Goal: Task Accomplishment & Management: Manage account settings

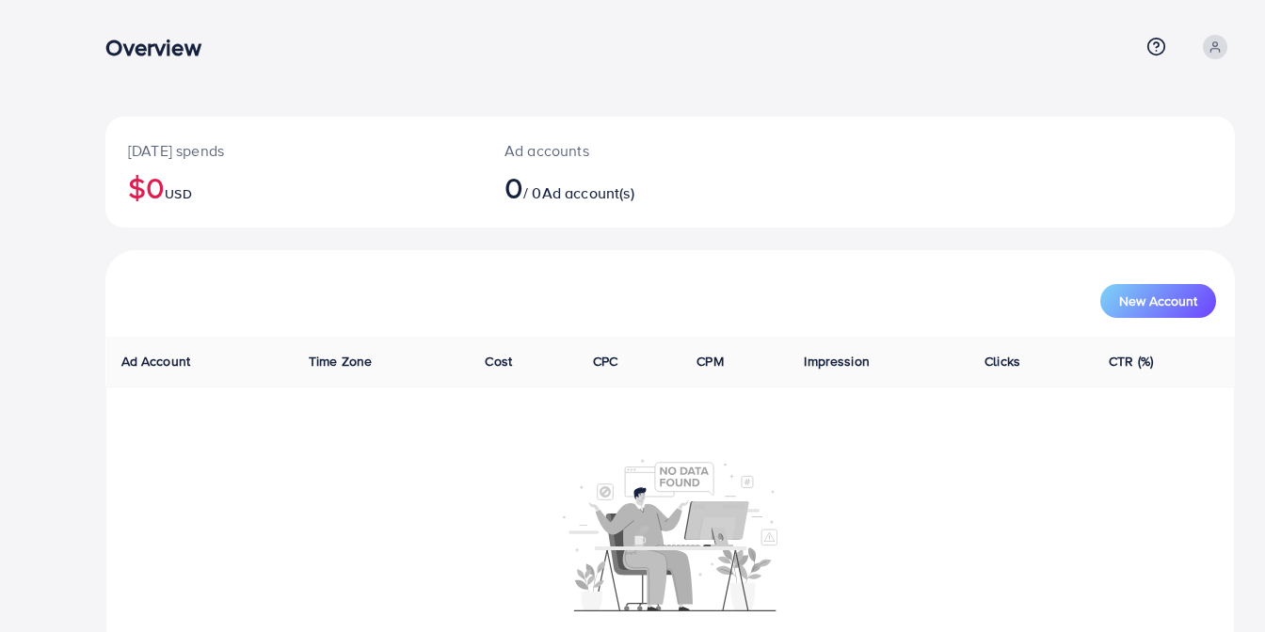
click at [1220, 57] on span at bounding box center [1215, 47] width 24 height 24
click at [1133, 120] on span "Profile" at bounding box center [1117, 112] width 43 height 23
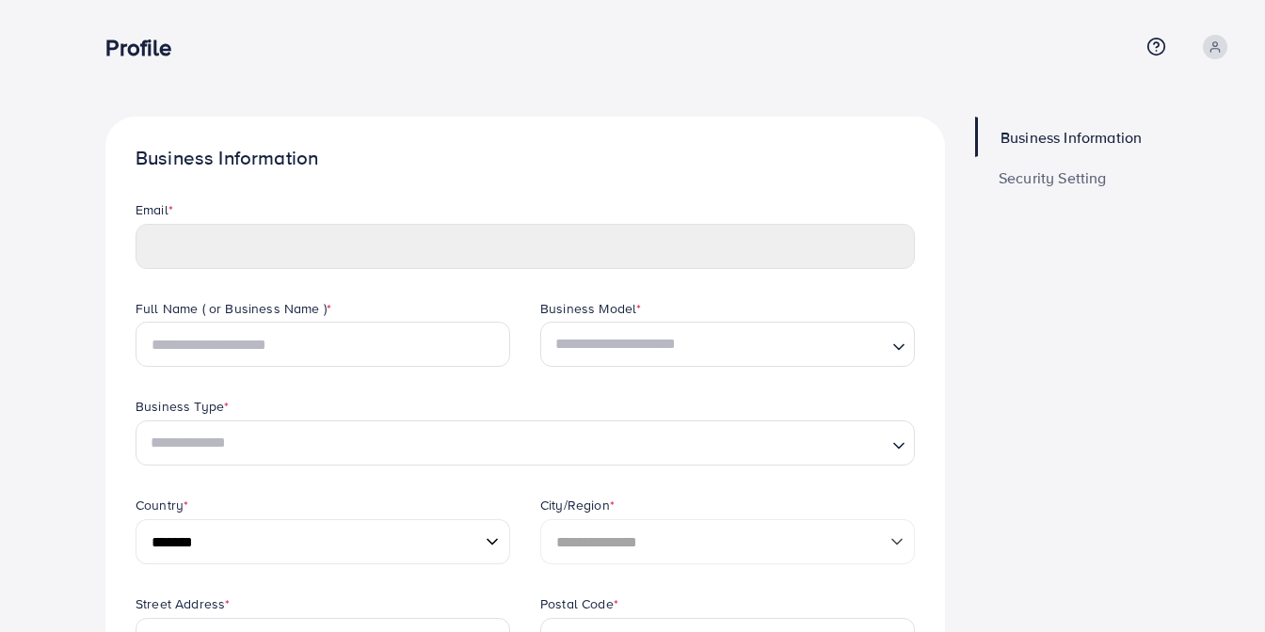
click at [1205, 47] on span at bounding box center [1215, 47] width 24 height 24
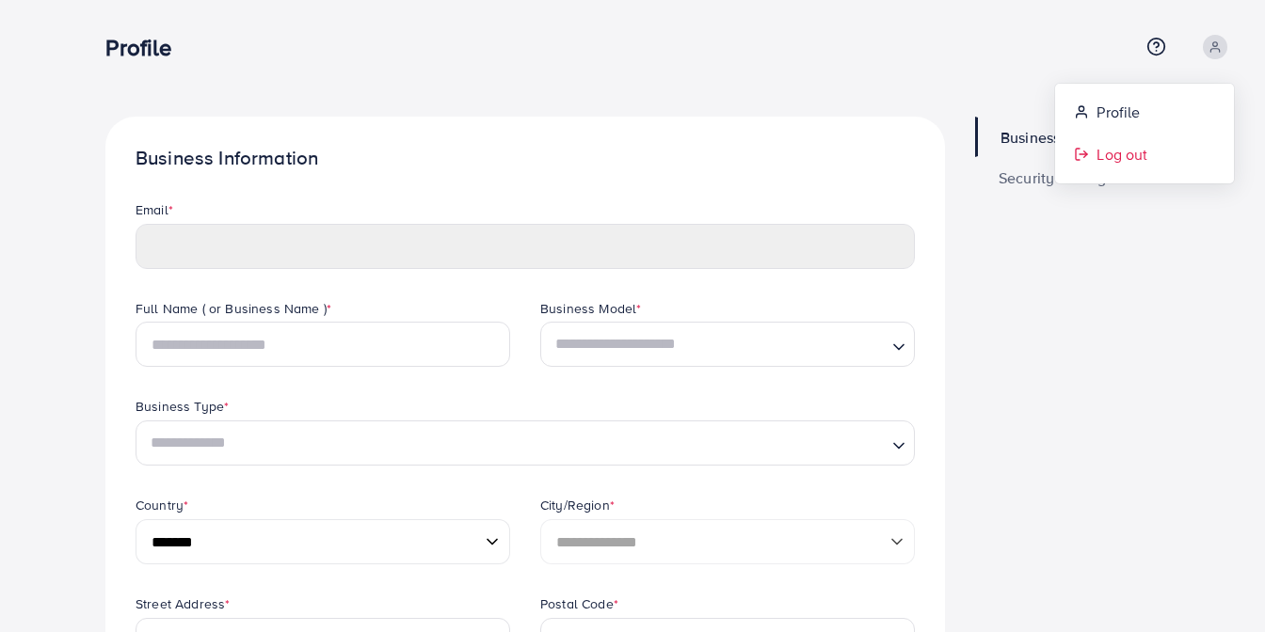
click at [1157, 146] on link "Log out" at bounding box center [1144, 155] width 179 height 42
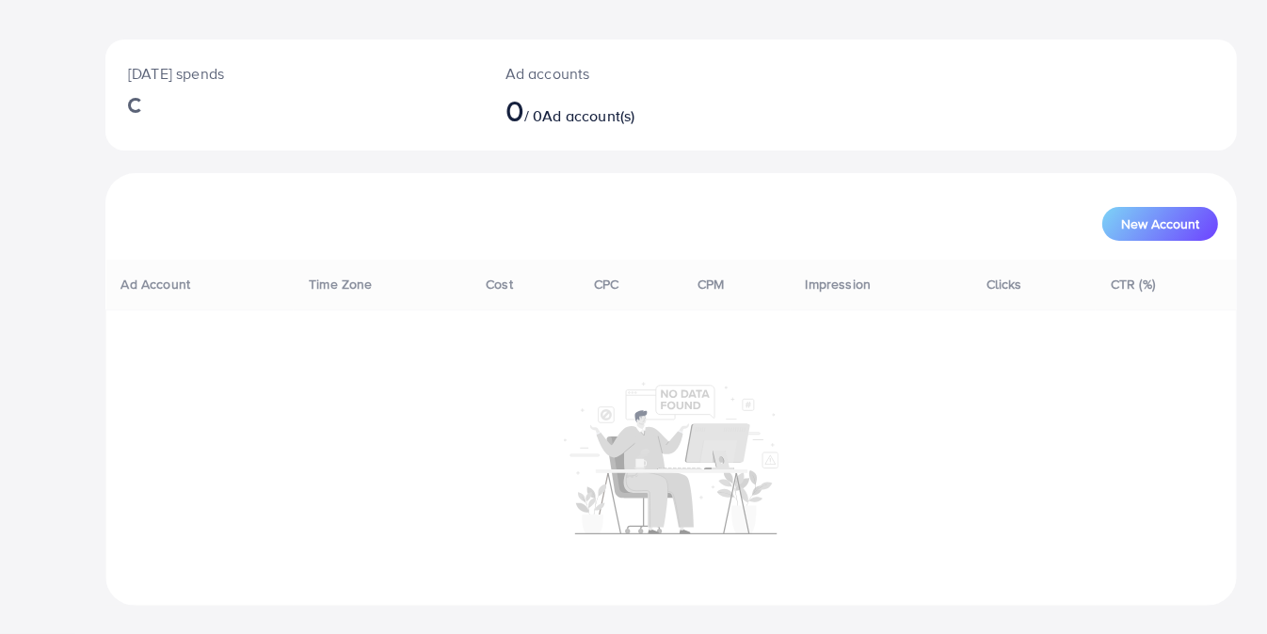
scroll to position [77, 0]
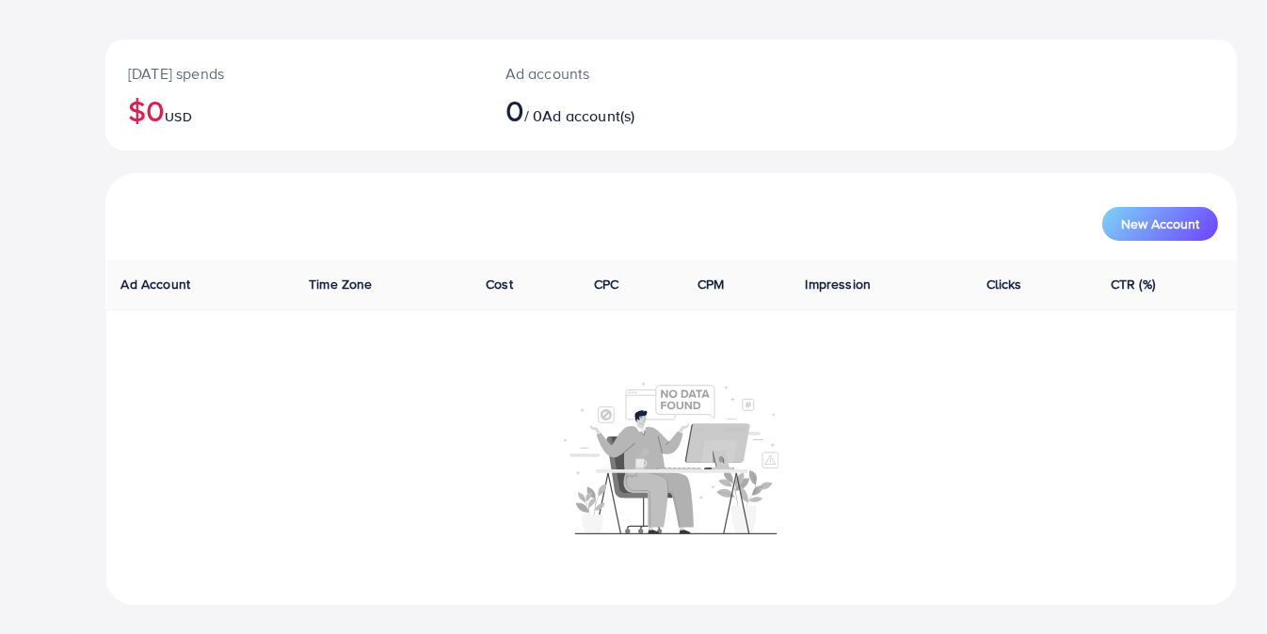
click at [341, 273] on th "Time Zone" at bounding box center [382, 285] width 177 height 50
click at [334, 285] on span "Time Zone" at bounding box center [340, 284] width 63 height 19
click at [183, 280] on span "Ad Account" at bounding box center [156, 284] width 70 height 19
click at [1116, 283] on span "CTR (%)" at bounding box center [1133, 284] width 44 height 19
click at [1153, 222] on span "New Account" at bounding box center [1160, 223] width 78 height 13
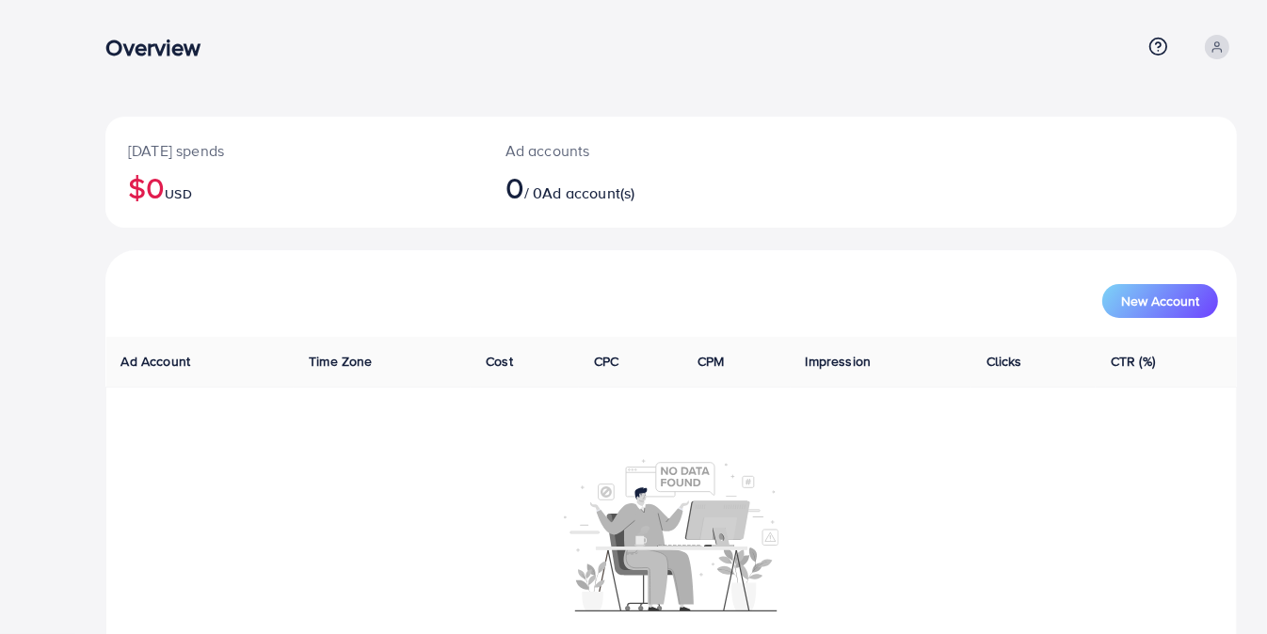
click at [1216, 47] on icon at bounding box center [1216, 46] width 13 height 13
click at [1172, 146] on link "Log out" at bounding box center [1146, 155] width 179 height 42
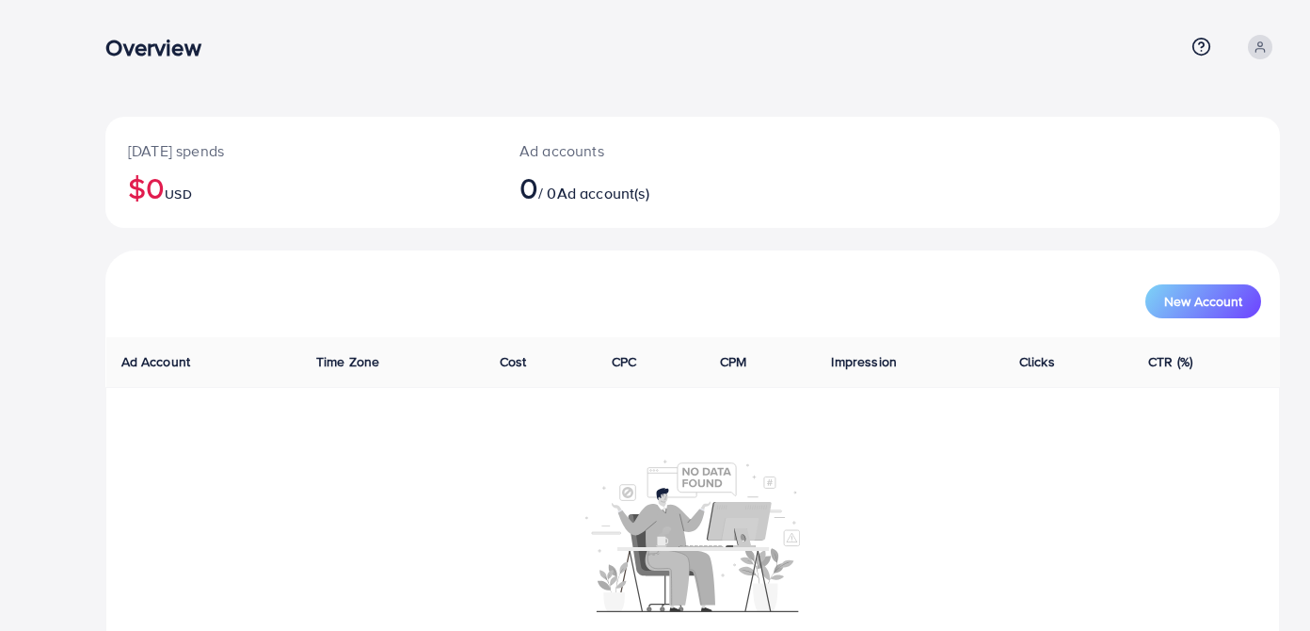
click at [947, 155] on div "Today's spends $0 USD Ad accounts 0 / 0 Ad account(s)" at bounding box center [692, 172] width 1175 height 111
click at [1206, 52] on icon at bounding box center [1201, 47] width 20 height 20
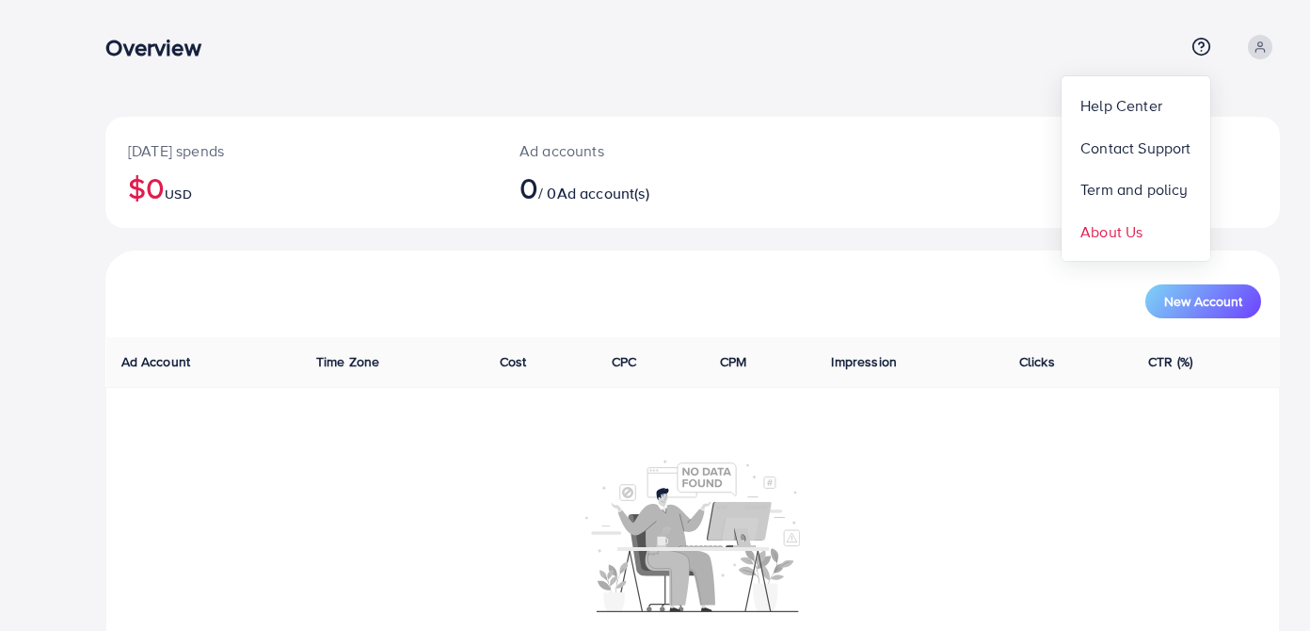
click at [1116, 232] on span "About Us" at bounding box center [1111, 231] width 62 height 23
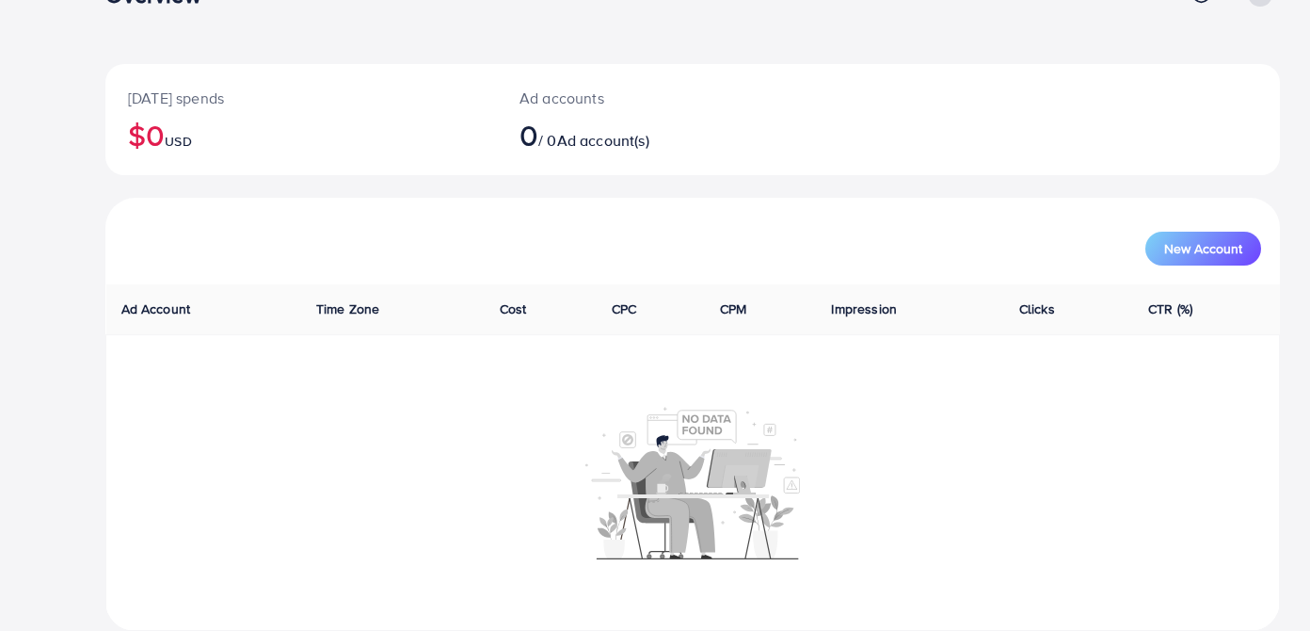
scroll to position [81, 0]
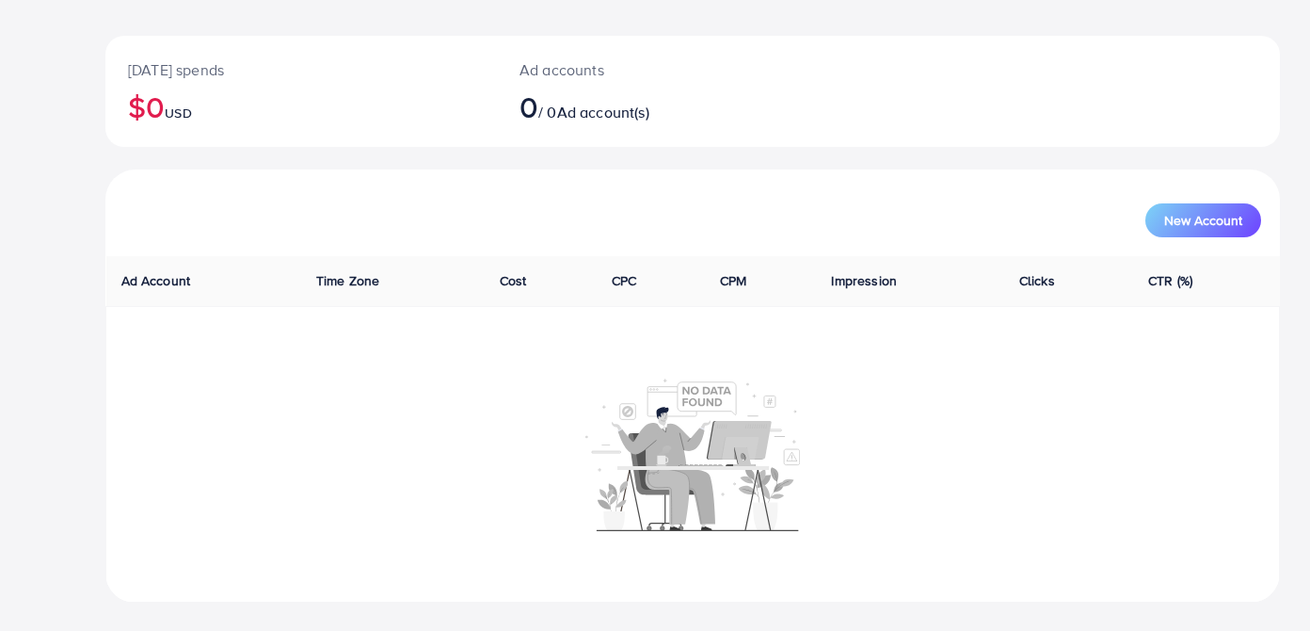
click at [521, 111] on span "0" at bounding box center [529, 106] width 19 height 43
click at [187, 71] on p "[DATE] spends" at bounding box center [301, 69] width 346 height 23
click at [52, 138] on div "Overview Help Center Contact Support Term and policy About Us Profile Log out […" at bounding box center [655, 275] width 1310 height 713
